Goal: Task Accomplishment & Management: Use online tool/utility

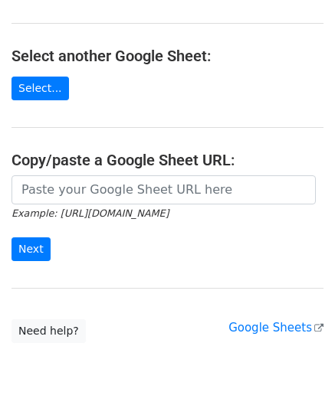
scroll to position [153, 0]
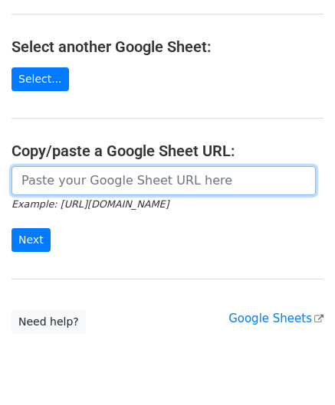
click at [70, 174] on input "url" at bounding box center [163, 180] width 304 height 29
paste input "[URL][DOMAIN_NAME]"
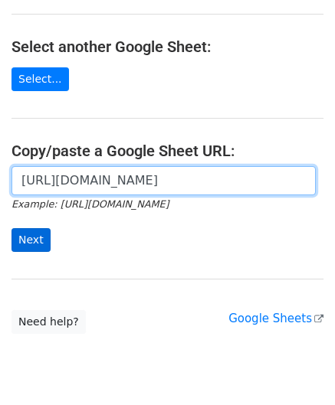
scroll to position [0, 323]
type input "[URL][DOMAIN_NAME]"
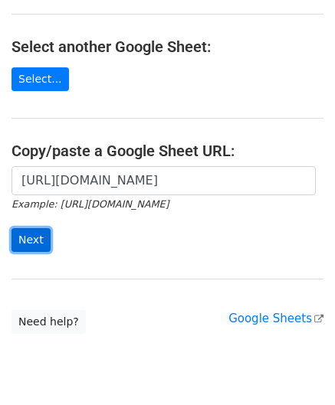
click at [29, 243] on input "Next" at bounding box center [30, 240] width 39 height 24
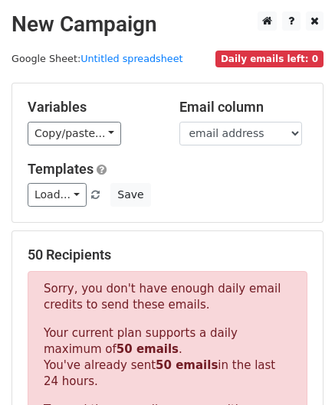
scroll to position [517, 0]
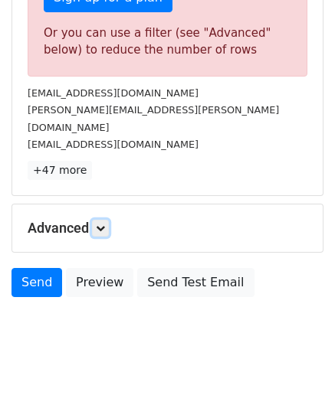
drag, startPoint x: 102, startPoint y: 211, endPoint x: 111, endPoint y: 221, distance: 14.1
click at [102, 224] on icon at bounding box center [100, 228] width 9 height 9
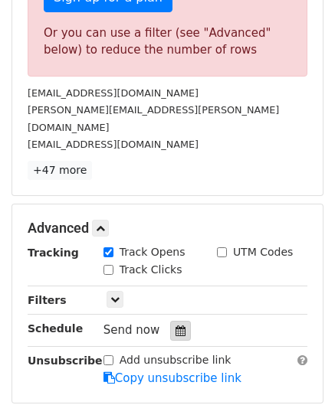
click at [175, 325] on icon at bounding box center [180, 330] width 10 height 11
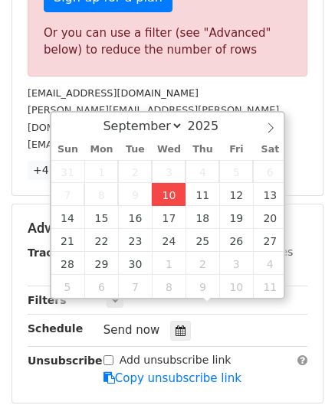
type input "2025-09-10 12:00"
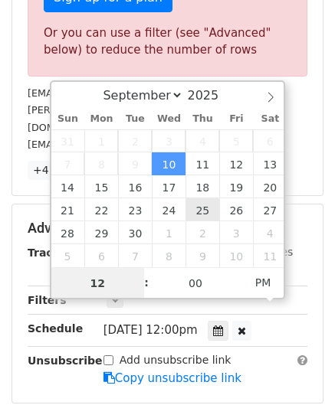
paste input "6"
type input "6"
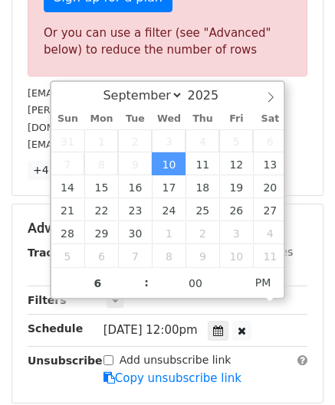
type input "2025-09-10 18:00"
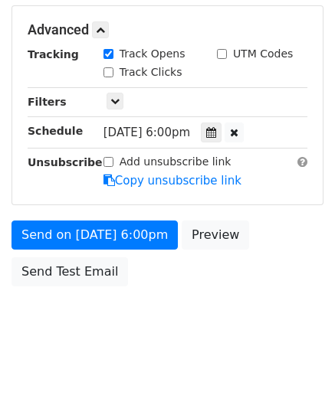
scroll to position [696, 0]
